Goal: Feedback & Contribution: Submit feedback/report problem

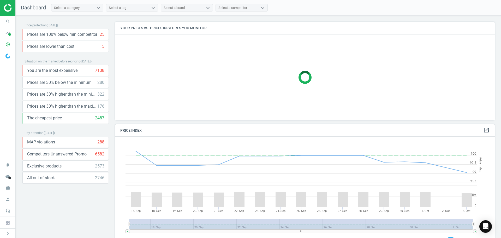
scroll to position [3, 3]
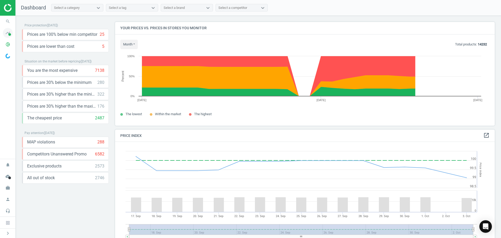
click at [7, 31] on icon "timeline" at bounding box center [8, 33] width 10 height 10
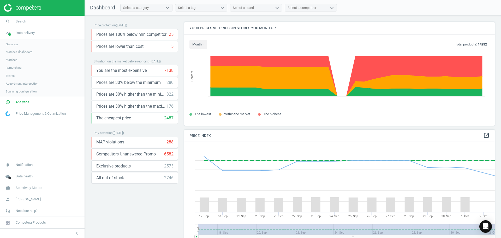
scroll to position [128, 315]
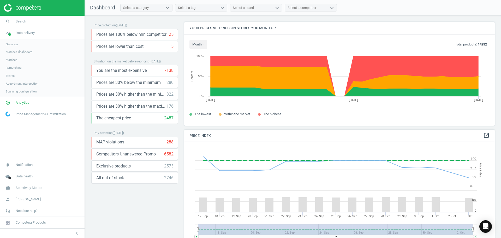
click at [17, 52] on span "Matches dashboard" at bounding box center [19, 52] width 27 height 4
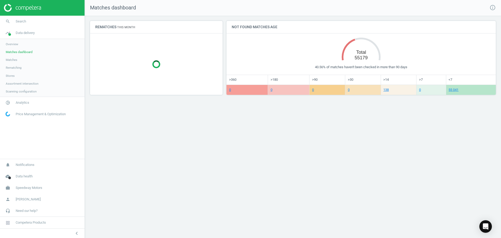
click at [25, 102] on span "Analytics" at bounding box center [23, 102] width 14 height 5
click at [14, 56] on span "Overview" at bounding box center [12, 56] width 13 height 4
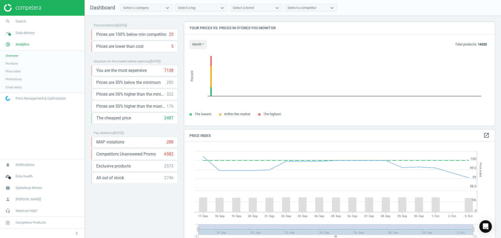
scroll to position [128, 315]
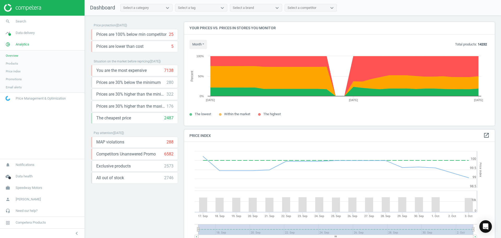
click at [16, 65] on span "Products" at bounding box center [12, 63] width 12 height 4
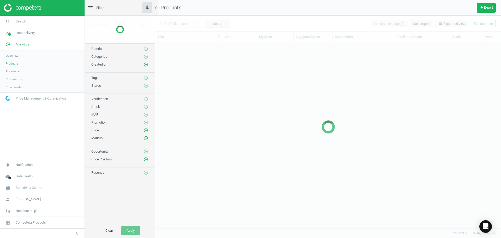
scroll to position [178, 342]
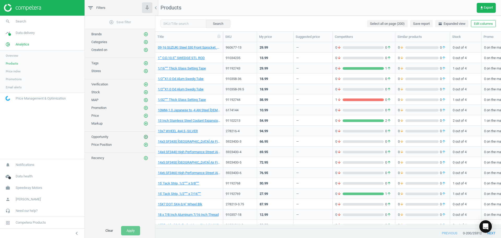
click at [146, 138] on icon "add_circle_outline" at bounding box center [146, 137] width 5 height 5
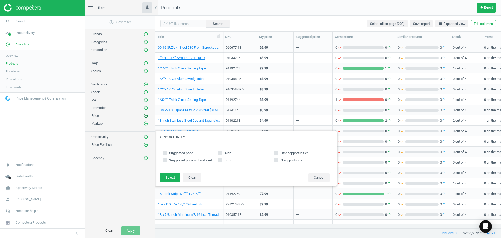
click at [145, 116] on icon "add_circle_outline" at bounding box center [146, 115] width 5 height 5
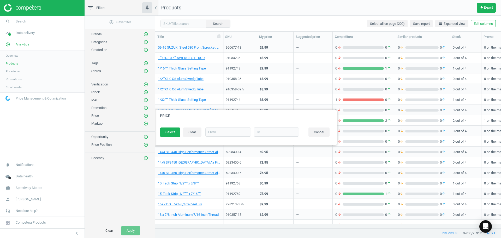
click at [16, 72] on span "Price index" at bounding box center [13, 71] width 15 height 4
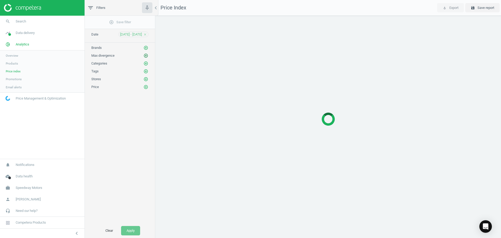
click at [146, 55] on icon "add_circle_outline" at bounding box center [146, 55] width 5 height 5
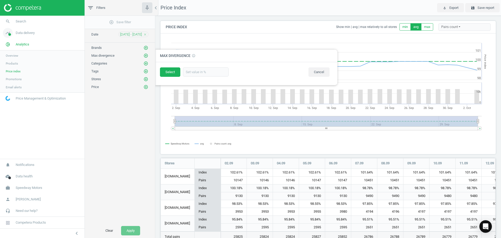
scroll to position [98, 340]
click at [26, 33] on span "Data delivery" at bounding box center [25, 33] width 19 height 5
click at [14, 60] on span "Matches" at bounding box center [11, 60] width 11 height 4
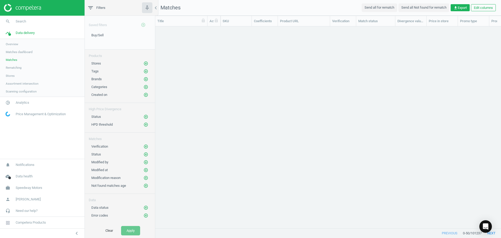
scroll to position [194, 342]
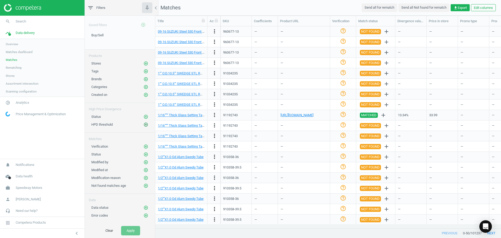
click at [143, 123] on button "add_circle_outline" at bounding box center [145, 124] width 5 height 5
click at [194, 130] on input "text" at bounding box center [206, 128] width 46 height 9
type input "50"
click at [164, 131] on button "Select" at bounding box center [170, 128] width 20 height 9
click at [230, 5] on nav "Matches Send all for rematch Send all Not found for rematch get_app Export Edit…" at bounding box center [328, 8] width 346 height 16
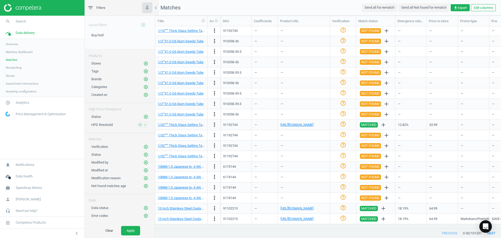
scroll to position [0, 0]
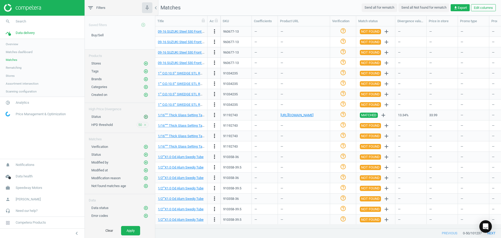
click at [146, 115] on icon "add_circle_outline" at bounding box center [146, 116] width 5 height 5
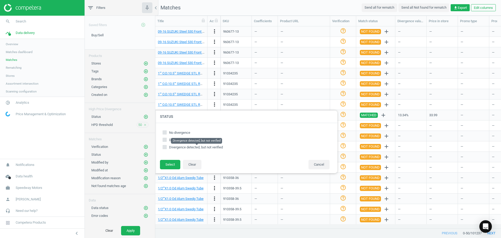
click at [202, 146] on span "Divergence detected, but not verified" at bounding box center [196, 147] width 54 height 4
click at [167, 146] on input "Divergence detected, but not verified" at bounding box center [164, 146] width 3 height 3
checkbox input "true"
click at [170, 163] on button "Select" at bounding box center [170, 164] width 20 height 9
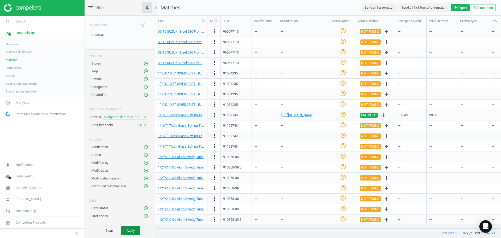
click at [137, 231] on button "Apply" at bounding box center [130, 230] width 19 height 9
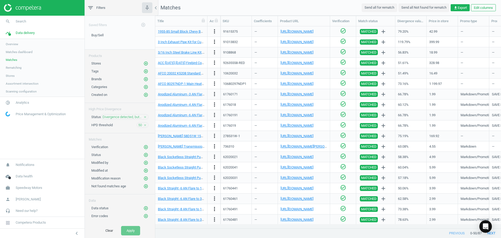
click at [129, 133] on div "Matches" at bounding box center [120, 137] width 70 height 9
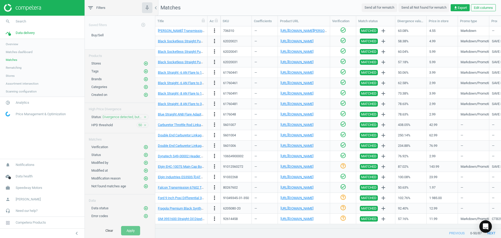
scroll to position [194, 0]
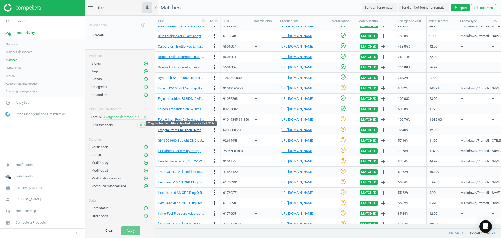
click at [189, 129] on link "Fragola Premium Black Synthetic Hose - AN8, 20 ft." at bounding box center [195, 130] width 75 height 4
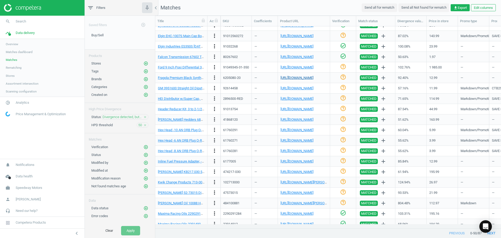
click at [310, 79] on link "[URL][DOMAIN_NAME]" at bounding box center [297, 78] width 33 height 4
click at [216, 78] on icon "more_vert" at bounding box center [215, 77] width 6 height 6
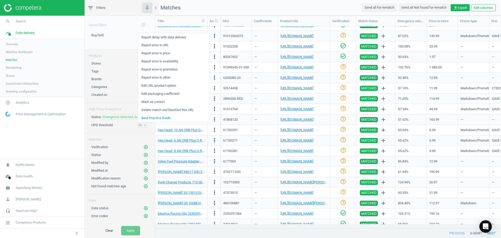
click at [168, 45] on link "Report error in URL" at bounding box center [174, 45] width 72 height 8
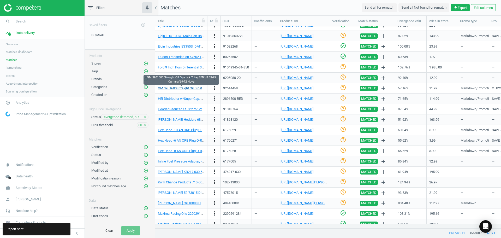
click at [188, 88] on link "GM 3951600 Straight Oil Dipstick Tube, S/B V8 69-79 Camaro/69-72 Nova" at bounding box center [212, 88] width 108 height 4
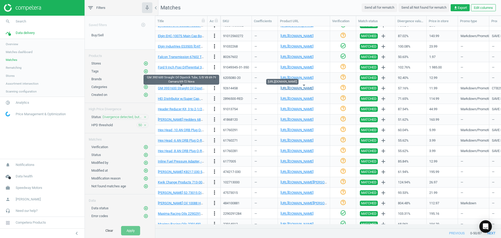
click at [291, 87] on link "[URL][DOMAIN_NAME]" at bounding box center [297, 88] width 33 height 4
click at [312, 90] on link "[URL][DOMAIN_NAME]" at bounding box center [297, 88] width 33 height 4
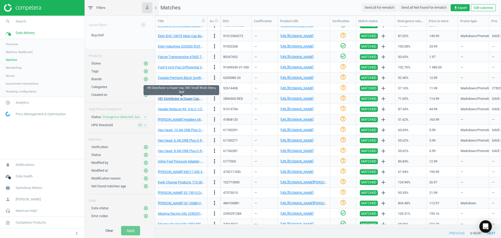
click at [175, 99] on link "HEI Distributor w/Super Cap, SBC Small Block Chevy, Red" at bounding box center [200, 99] width 84 height 4
click at [292, 100] on link "[URL][DOMAIN_NAME]" at bounding box center [297, 99] width 33 height 4
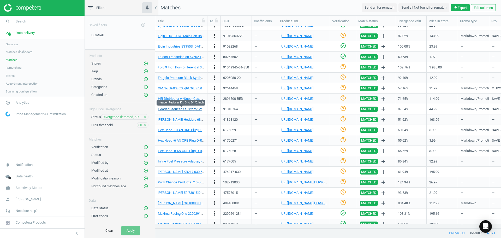
click at [182, 109] on link "Header Reducer Kit, 3 to 2-1/2 Inch" at bounding box center [183, 109] width 51 height 4
click at [293, 109] on link "[URL][DOMAIN_NAME]" at bounding box center [297, 109] width 33 height 4
click at [192, 108] on link "Header Reducer Kit, 3 to 2-1/2 Inch" at bounding box center [183, 109] width 51 height 4
